Goal: Register for event/course

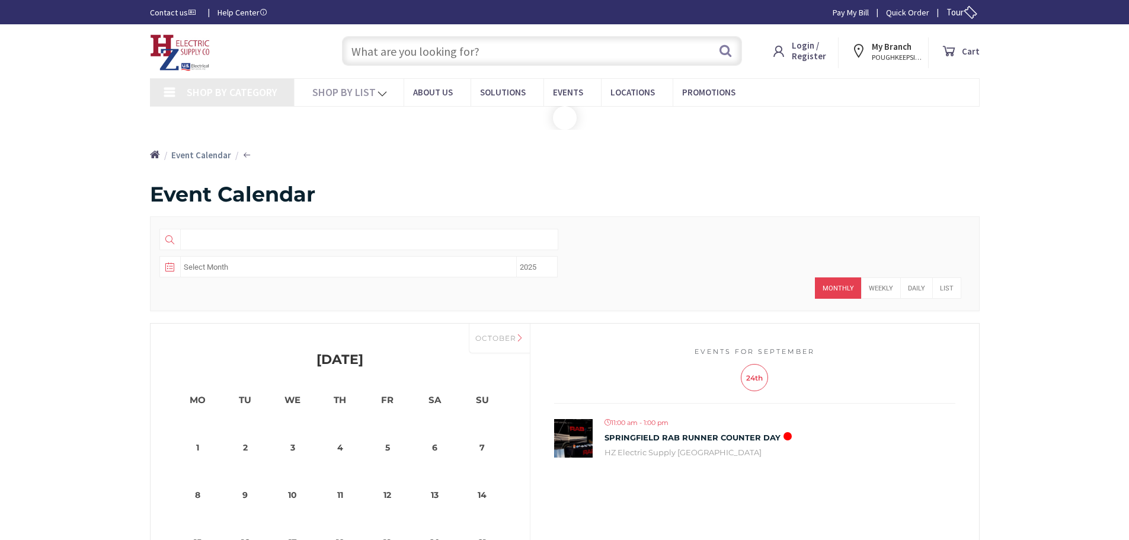
type input "[GEOGRAPHIC_DATA][US_STATE], [GEOGRAPHIC_DATA]"
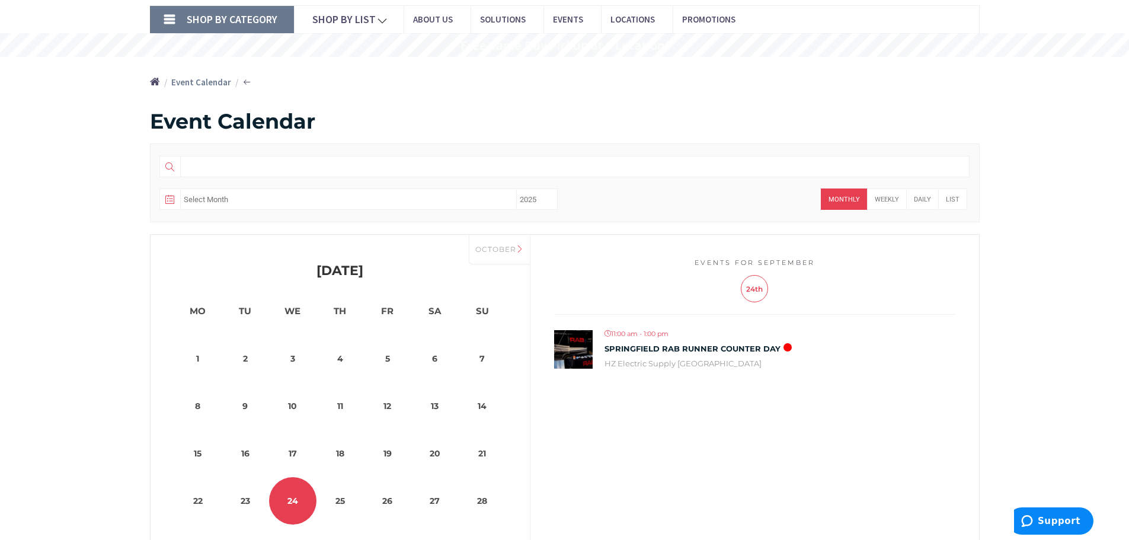
scroll to position [178, 0]
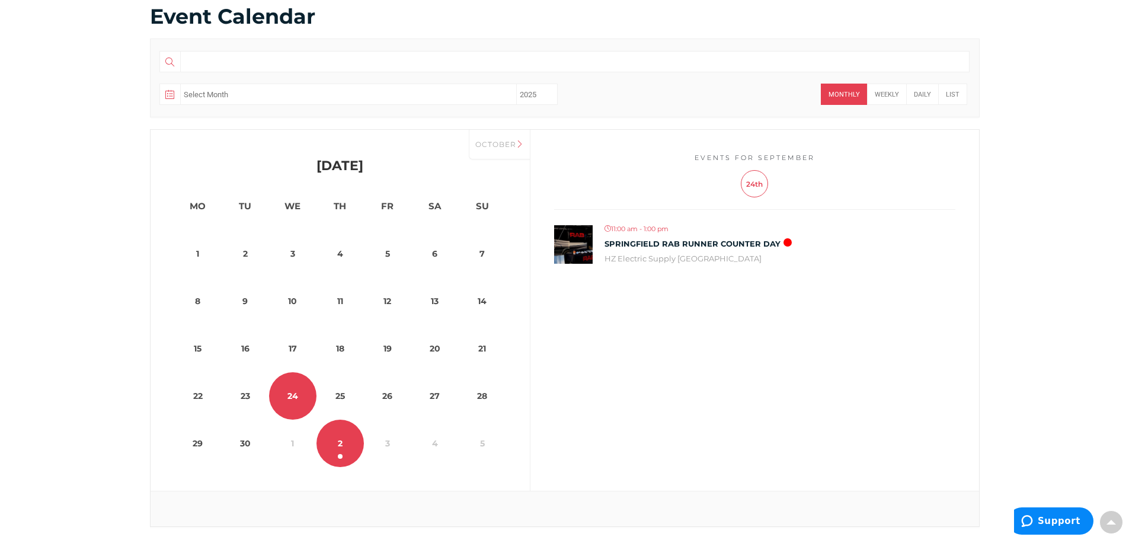
click at [346, 453] on link "2" at bounding box center [340, 443] width 47 height 47
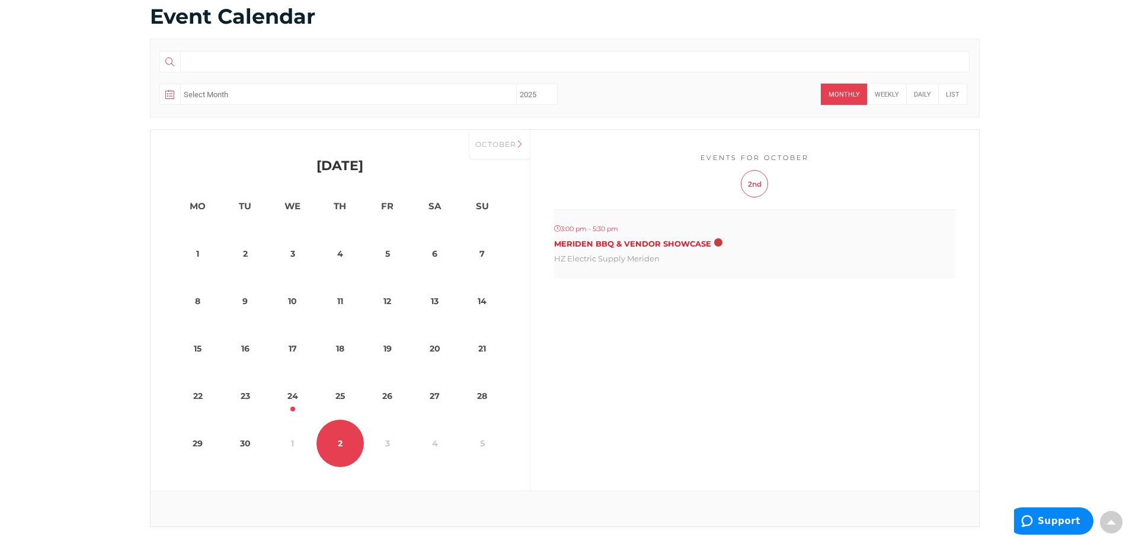
click at [583, 244] on link "Meriden BBQ & Vendor Showcase" at bounding box center [632, 243] width 157 height 9
